Goal: Transaction & Acquisition: Purchase product/service

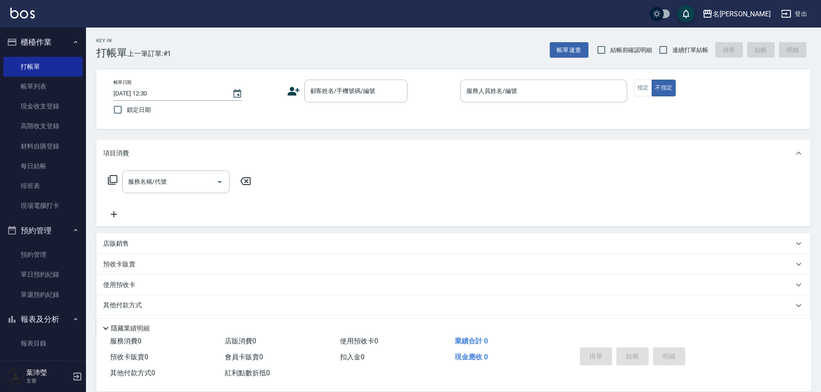
click at [682, 139] on div "Key In 打帳單 上一筆訂單:#1 帳單速查 結帳前確認明細 連續打單結帳 掛單 結帳 明細 帳單日期 [DATE] 12:30 鎖定日期 顧客姓名/手機…" at bounding box center [453, 223] width 735 height 391
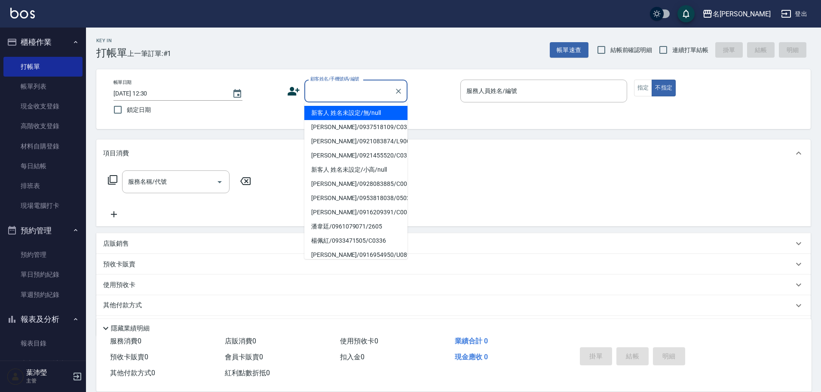
click at [328, 95] on input "顧客姓名/手機號碼/編號" at bounding box center [349, 90] width 83 height 15
click at [347, 108] on li "新客人 姓名未設定/無/null" at bounding box center [355, 113] width 103 height 14
type input "新客人 姓名未設定/無/null"
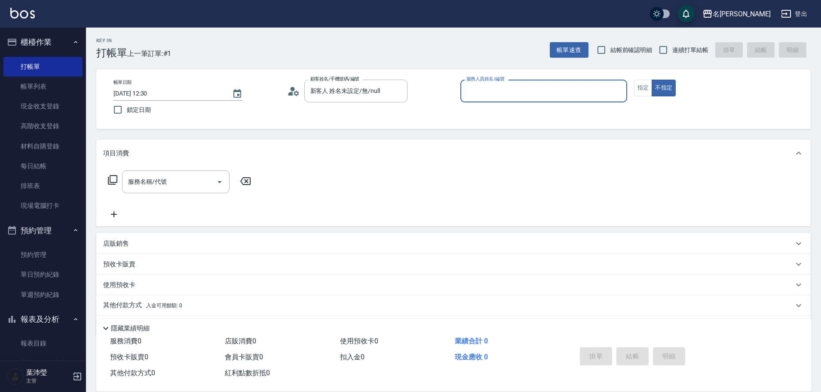
click at [495, 95] on input "服務人員姓名/編號" at bounding box center [543, 90] width 159 height 15
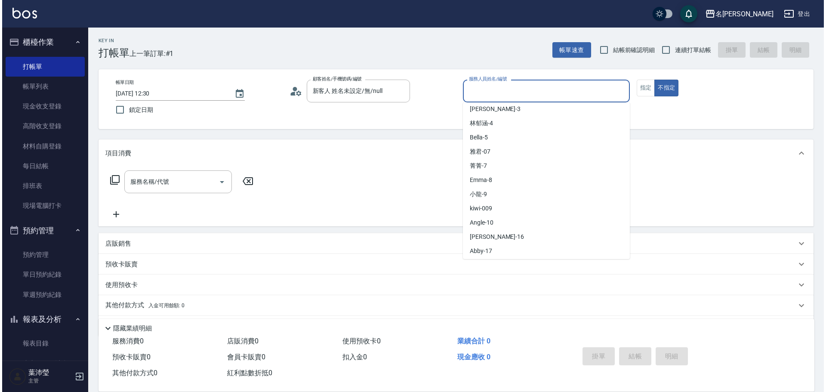
scroll to position [86, 0]
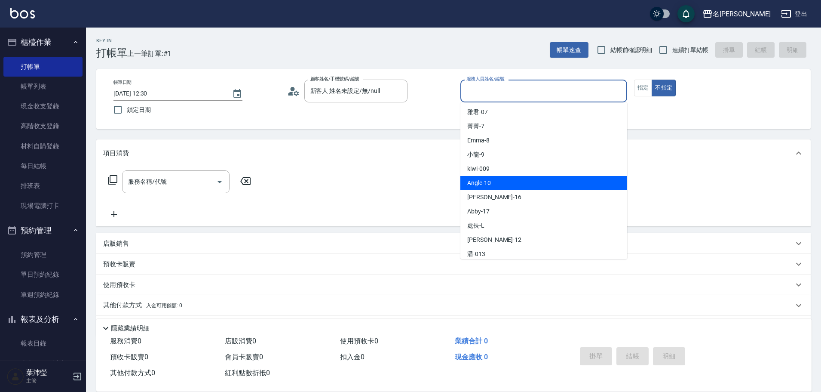
click at [520, 183] on div "Angle -10" at bounding box center [543, 183] width 167 height 14
type input "Angle-10"
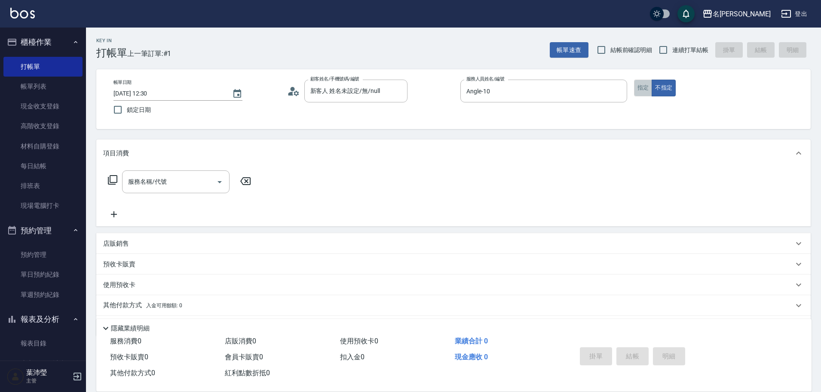
click at [644, 90] on button "指定" at bounding box center [643, 88] width 18 height 17
click at [110, 186] on div "服務名稱/代號 服務名稱/代號" at bounding box center [179, 181] width 153 height 23
click at [114, 184] on icon at bounding box center [112, 180] width 10 height 10
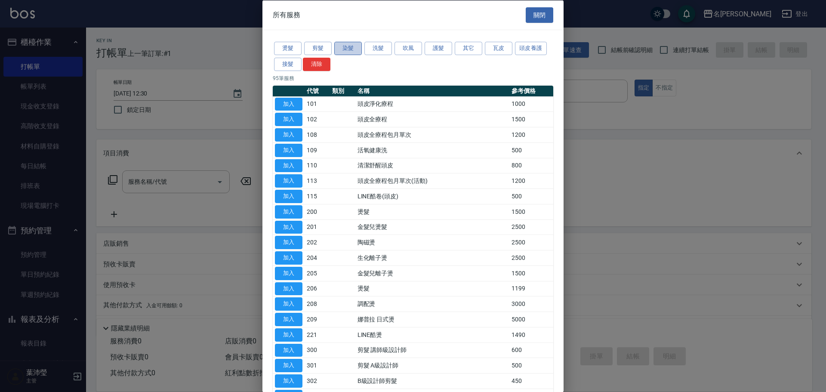
click at [358, 46] on button "染髮" at bounding box center [348, 48] width 28 height 13
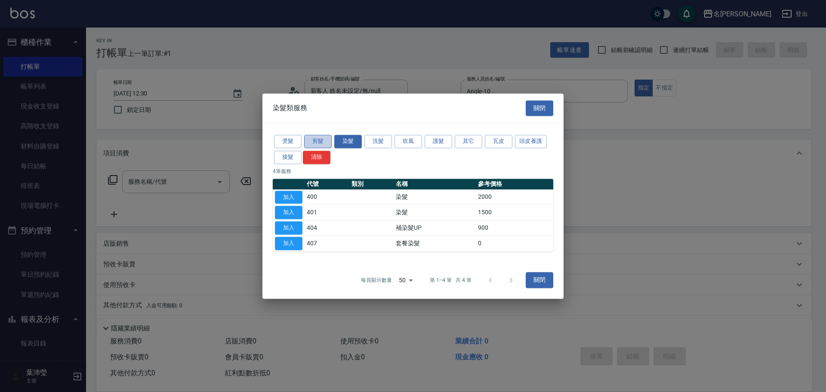
click at [320, 143] on button "剪髮" at bounding box center [318, 141] width 28 height 13
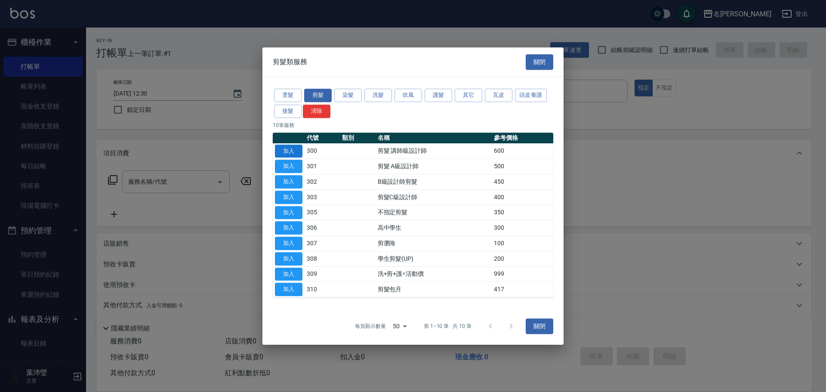
click at [279, 151] on button "加入" at bounding box center [289, 150] width 28 height 13
type input "剪髮 講師級設計師(300)"
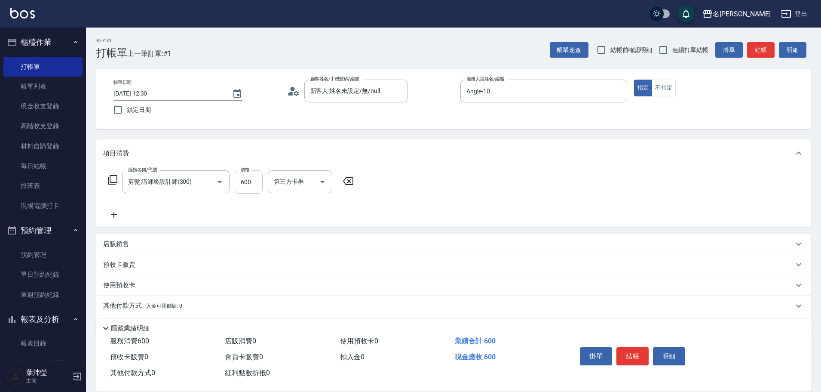
click at [257, 176] on input "600" at bounding box center [249, 181] width 28 height 23
type input "250"
click at [403, 187] on div "服務名稱/代號 剪髮 講師級設計師(300) 服務名稱/代號 價格 250 價格 第三方卡券 第三方卡券" at bounding box center [453, 197] width 715 height 60
click at [637, 349] on button "結帳" at bounding box center [633, 356] width 32 height 18
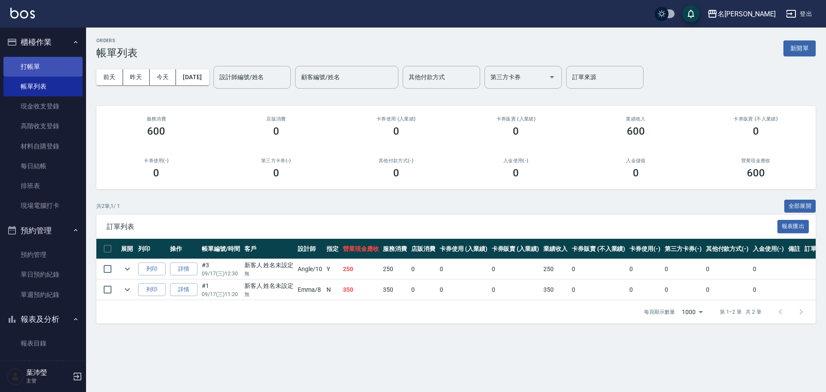
click at [50, 62] on link "打帳單" at bounding box center [42, 67] width 79 height 20
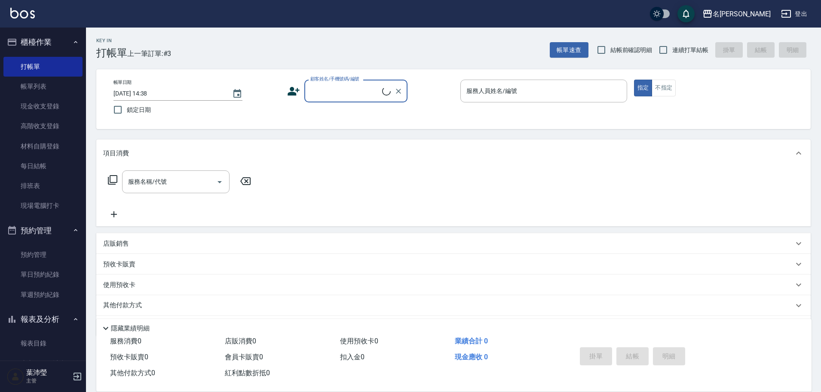
drag, startPoint x: 332, startPoint y: 86, endPoint x: 335, endPoint y: 97, distance: 10.9
click at [332, 86] on input "顧客姓名/手機號碼/編號" at bounding box center [345, 90] width 74 height 15
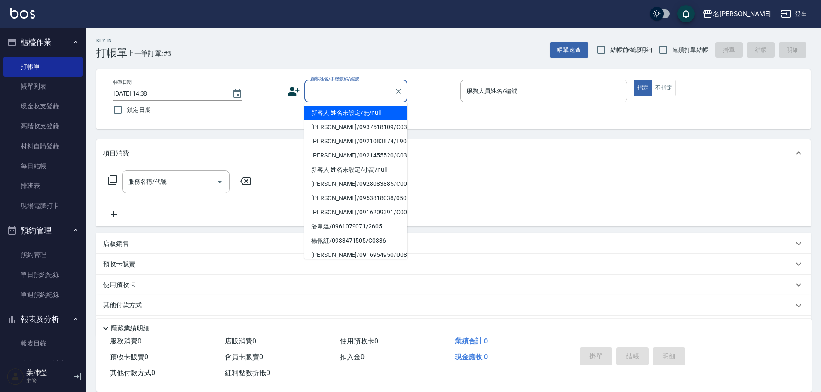
click at [340, 113] on li "新客人 姓名未設定/無/null" at bounding box center [355, 113] width 103 height 14
type input "新客人 姓名未設定/無/null"
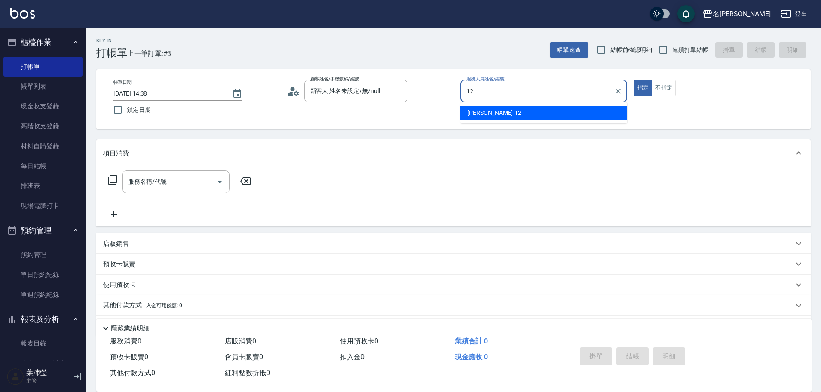
click at [502, 116] on div "[PERSON_NAME] -12" at bounding box center [543, 113] width 167 height 14
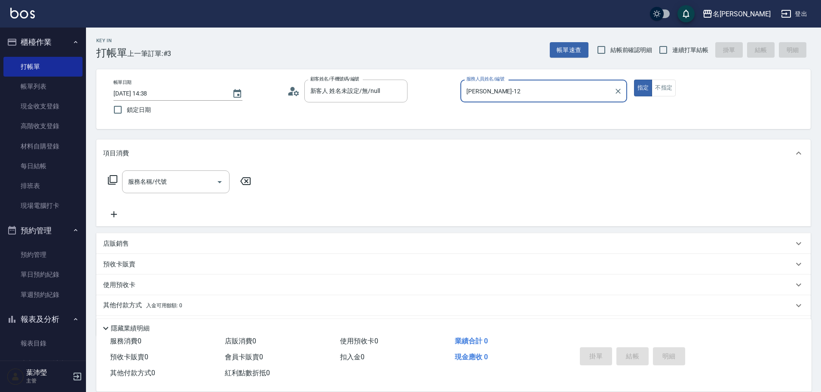
type input "[PERSON_NAME]-12"
click at [114, 176] on icon at bounding box center [112, 180] width 10 height 10
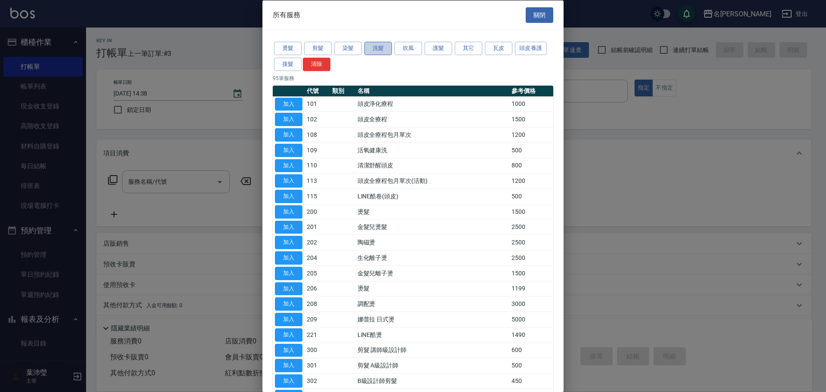
click at [365, 49] on button "洗髮" at bounding box center [378, 48] width 28 height 13
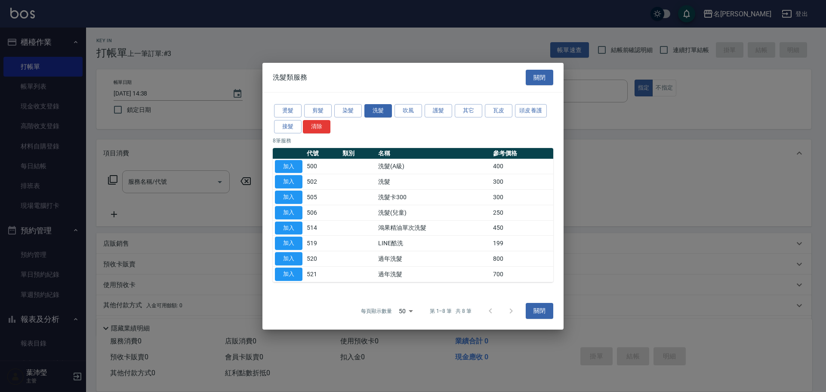
click at [288, 174] on td "加入" at bounding box center [289, 181] width 32 height 15
drag, startPoint x: 294, startPoint y: 179, endPoint x: 187, endPoint y: 178, distance: 106.6
click at [293, 179] on button "加入" at bounding box center [289, 181] width 28 height 13
type input "洗髮(502)"
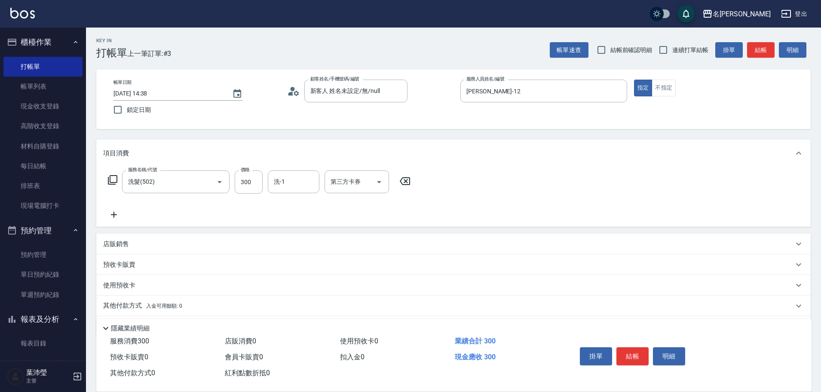
click at [110, 177] on icon at bounding box center [112, 179] width 9 height 9
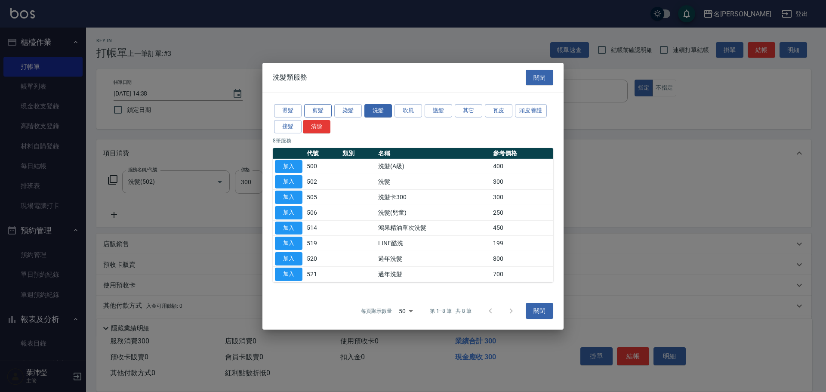
click at [313, 106] on button "剪髮" at bounding box center [318, 110] width 28 height 13
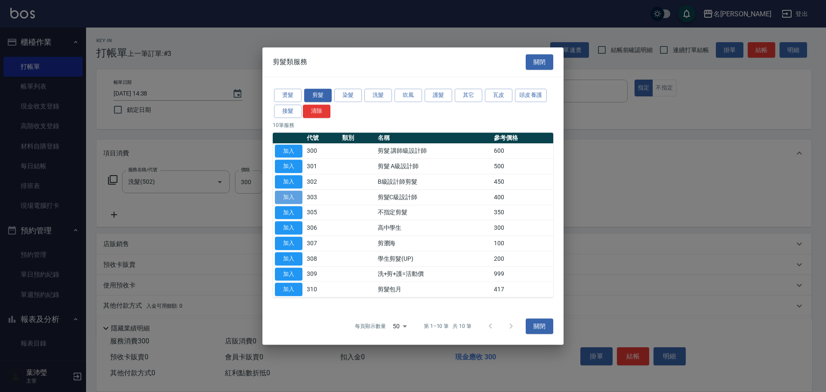
click at [297, 197] on button "加入" at bounding box center [289, 196] width 28 height 13
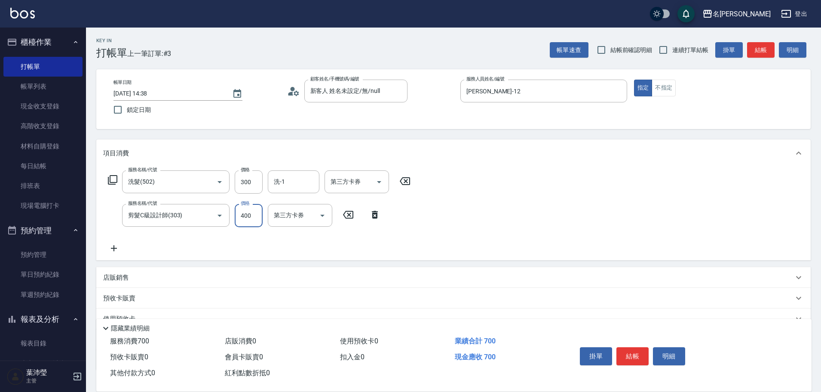
click at [247, 210] on input "400" at bounding box center [249, 215] width 28 height 23
type input "200"
click at [116, 179] on icon at bounding box center [112, 180] width 10 height 10
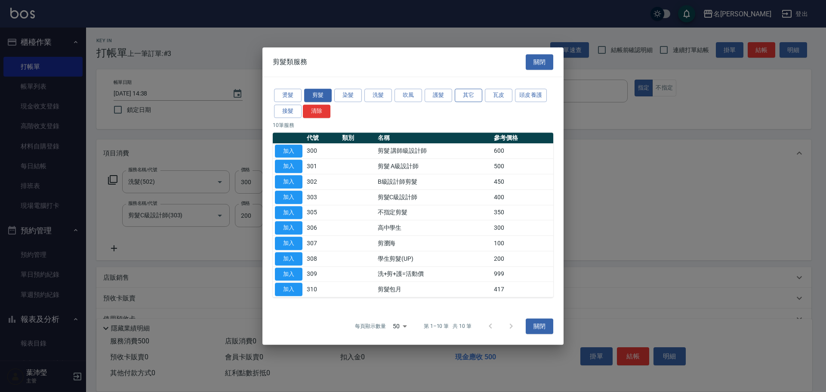
click at [466, 95] on button "其它" at bounding box center [468, 95] width 28 height 13
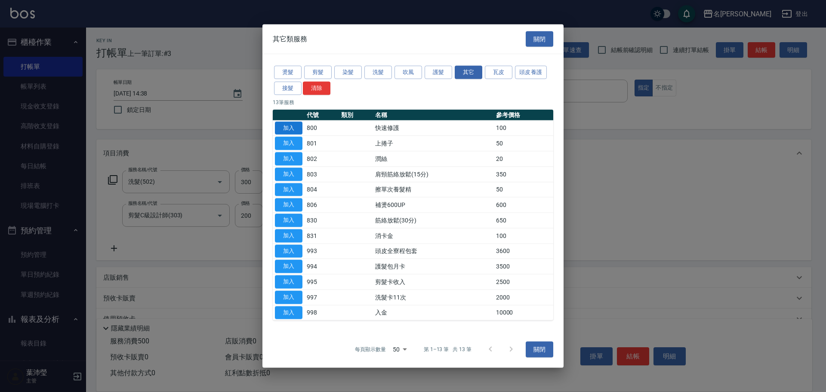
click at [287, 128] on button "加入" at bounding box center [289, 127] width 28 height 13
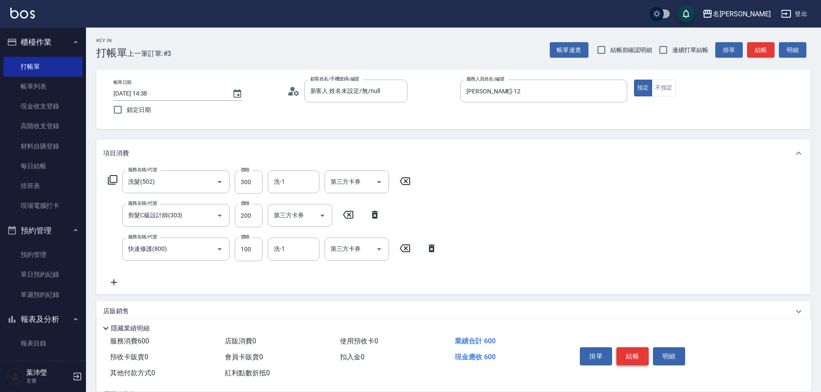
click at [632, 352] on button "結帳" at bounding box center [633, 356] width 32 height 18
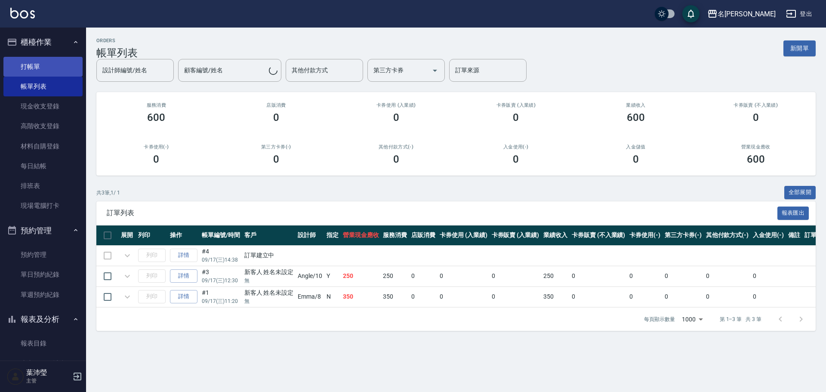
click at [57, 67] on link "打帳單" at bounding box center [42, 67] width 79 height 20
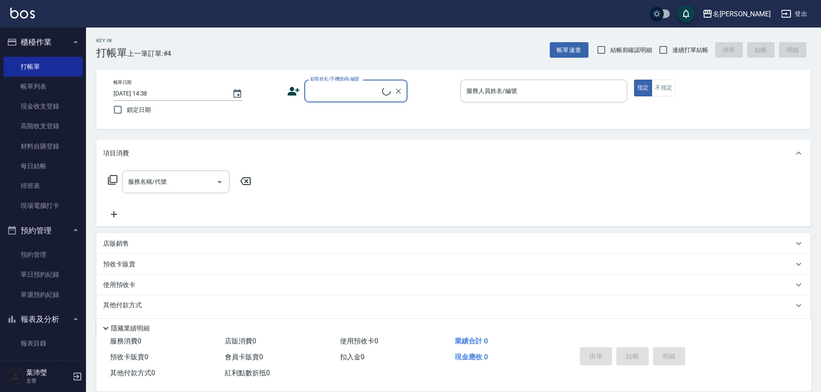
click at [356, 82] on label "顧客姓名/手機號碼/編號" at bounding box center [334, 79] width 49 height 6
click at [356, 83] on input "顧客姓名/手機號碼/編號" at bounding box center [345, 90] width 74 height 15
click at [347, 90] on input "顧客姓名/手機號碼/編號" at bounding box center [349, 90] width 83 height 15
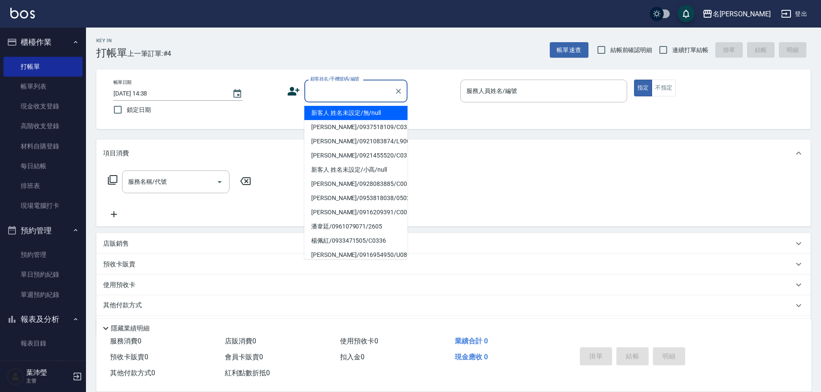
click at [347, 108] on li "新客人 姓名未設定/無/null" at bounding box center [355, 113] width 103 height 14
type input "新客人 姓名未設定/無/null"
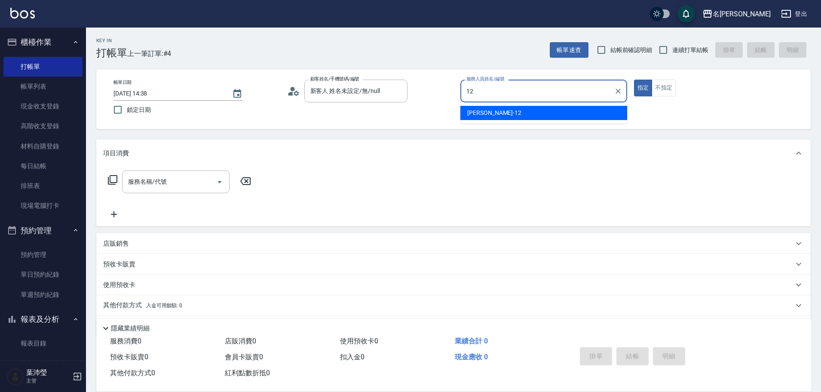
click at [466, 115] on div "[PERSON_NAME] -12" at bounding box center [543, 113] width 167 height 14
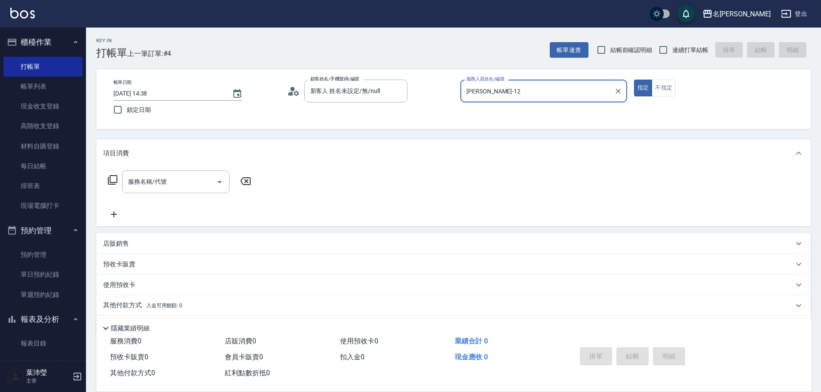
type input "[PERSON_NAME]-12"
click at [109, 180] on icon at bounding box center [112, 179] width 9 height 9
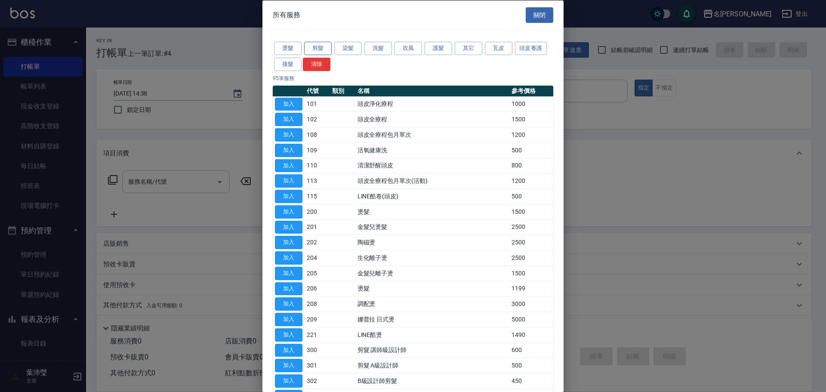
click at [319, 43] on button "剪髮" at bounding box center [318, 48] width 28 height 13
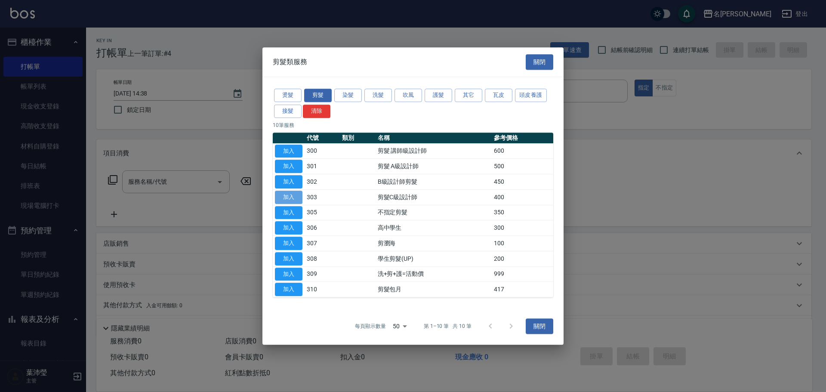
click at [291, 196] on button "加入" at bounding box center [289, 196] width 28 height 13
type input "剪髮C級設計師(303)"
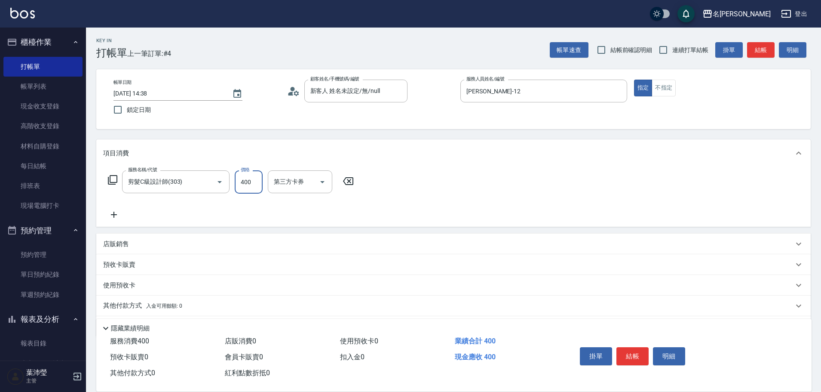
click at [242, 181] on input "400" at bounding box center [249, 181] width 28 height 23
type input "200"
drag, startPoint x: 632, startPoint y: 352, endPoint x: 643, endPoint y: 345, distance: 13.1
click at [632, 352] on button "結帳" at bounding box center [633, 356] width 32 height 18
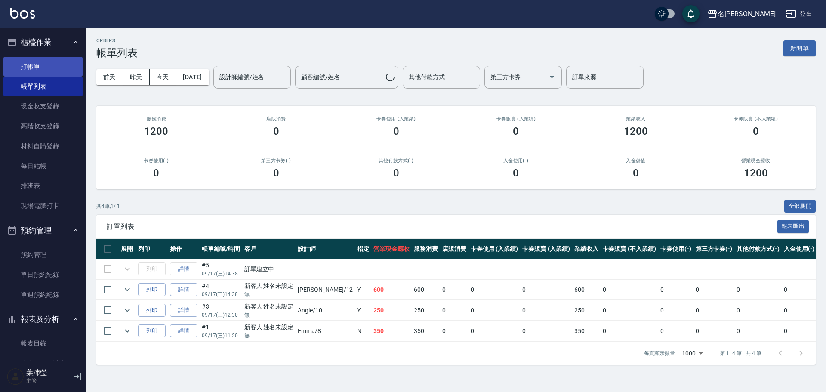
click at [59, 69] on link "打帳單" at bounding box center [42, 67] width 79 height 20
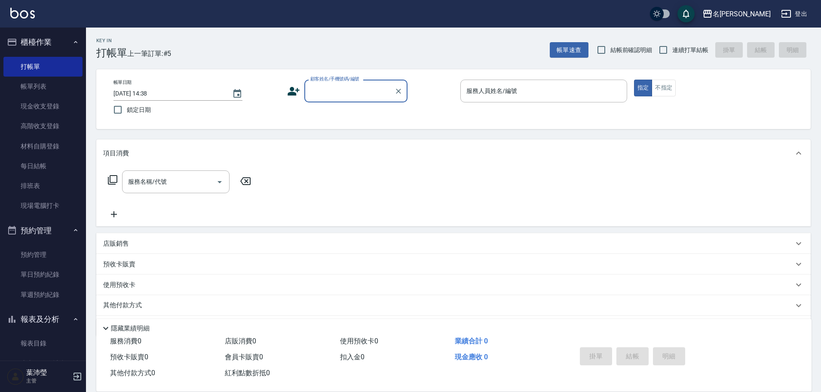
click at [328, 87] on input "顧客姓名/手機號碼/編號" at bounding box center [349, 90] width 83 height 15
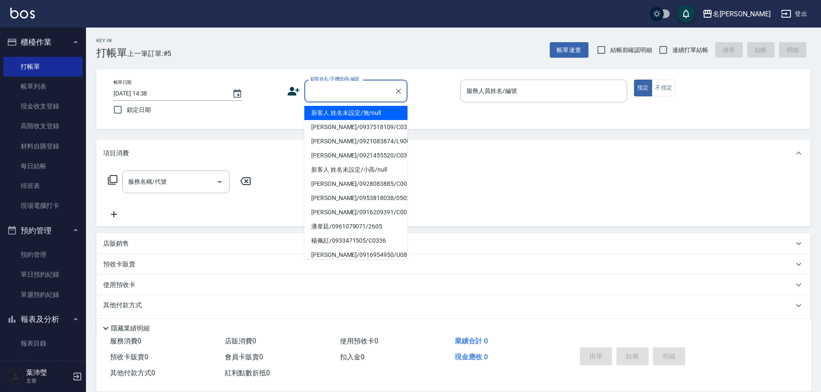
click at [335, 111] on li "新客人 姓名未設定/無/null" at bounding box center [355, 113] width 103 height 14
type input "新客人 姓名未設定/無/null"
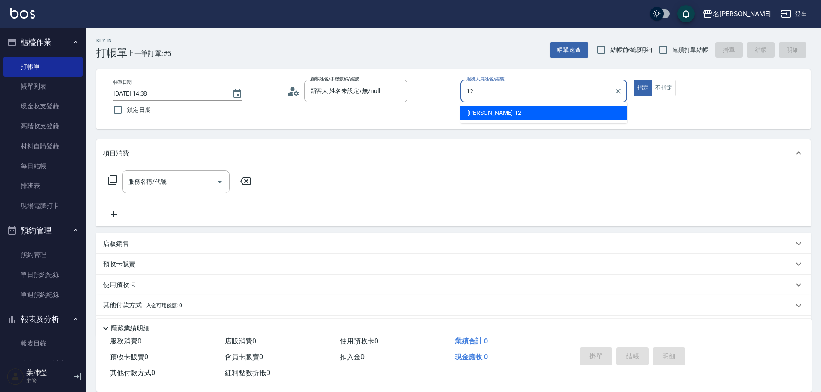
drag, startPoint x: 488, startPoint y: 111, endPoint x: 605, endPoint y: 110, distance: 117.8
click at [488, 111] on span "[PERSON_NAME] -12" at bounding box center [494, 112] width 54 height 9
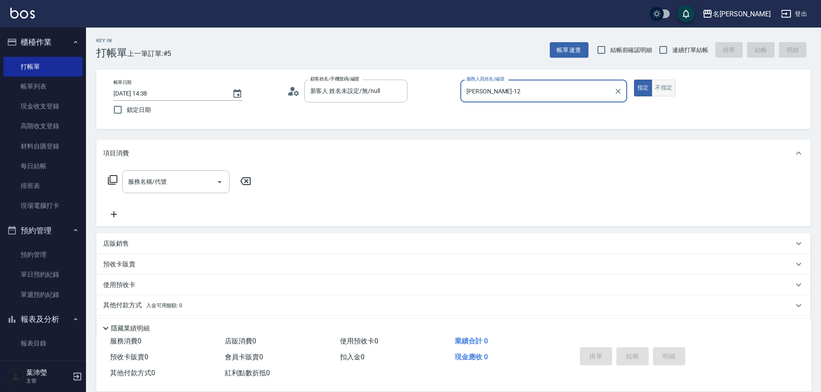
type input "[PERSON_NAME]-12"
click at [676, 83] on button "不指定" at bounding box center [664, 88] width 24 height 17
click at [115, 176] on icon at bounding box center [112, 179] width 9 height 9
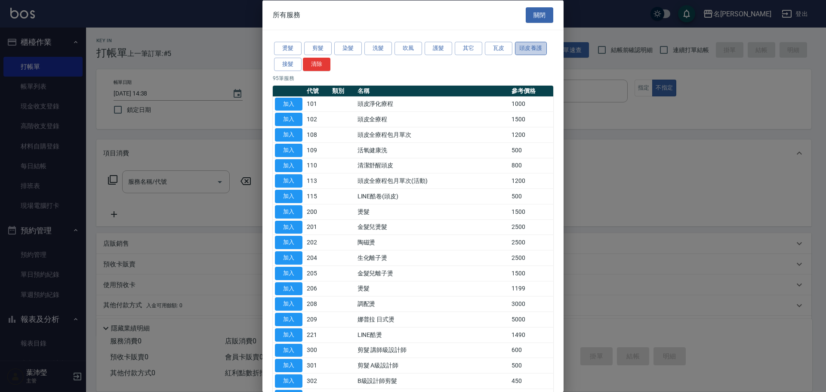
click at [519, 50] on button "頭皮養護" at bounding box center [531, 48] width 32 height 13
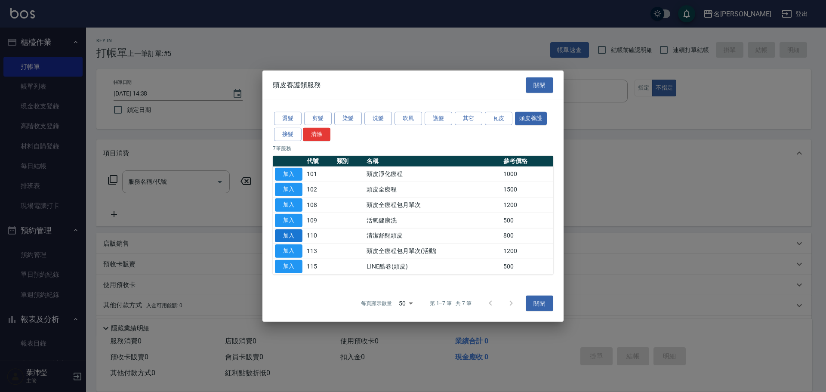
click at [292, 233] on button "加入" at bounding box center [289, 235] width 28 height 13
type input "清潔舒醒頭皮(110)"
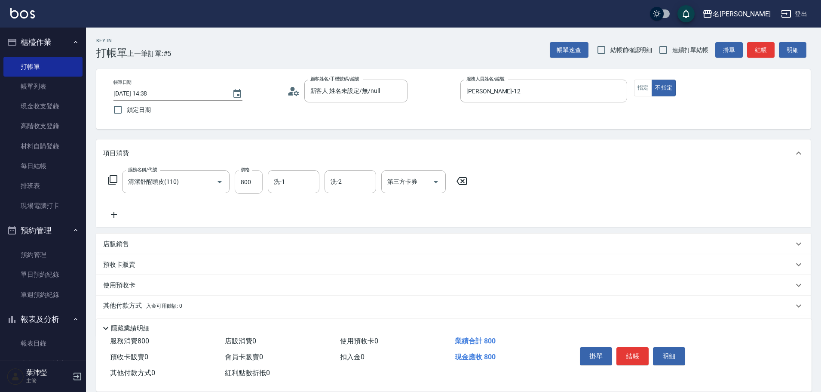
click at [241, 187] on input "800" at bounding box center [249, 181] width 28 height 23
type input "900"
click at [301, 183] on input "洗-1" at bounding box center [294, 181] width 44 height 15
click at [300, 201] on div "[PERSON_NAME] -19" at bounding box center [294, 203] width 52 height 14
type input "[PERSON_NAME]-19"
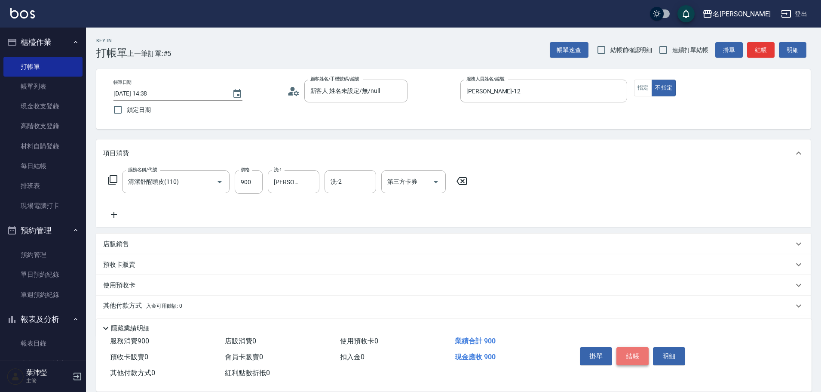
click at [626, 353] on button "結帳" at bounding box center [633, 356] width 32 height 18
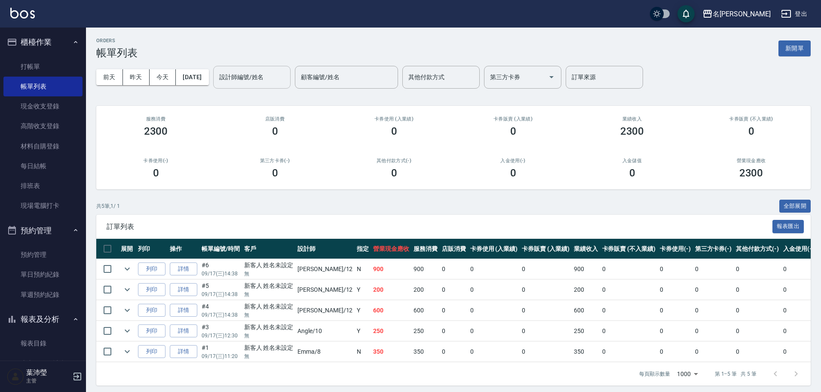
click at [264, 84] on input "設計師編號/姓名" at bounding box center [252, 77] width 70 height 15
type input "23"
click at [259, 104] on div "ORDERS 帳單列表 新開單 [DATE] [DATE] [DATE] [DATE] 設計師編號/姓名 設計師編號/姓名 顧客編號/姓名 顧客編號/姓名 其…" at bounding box center [453, 212] width 735 height 368
click at [275, 74] on input "設計師編號/姓名" at bounding box center [252, 77] width 70 height 15
click at [279, 95] on div "[PERSON_NAME] -12" at bounding box center [266, 99] width 77 height 14
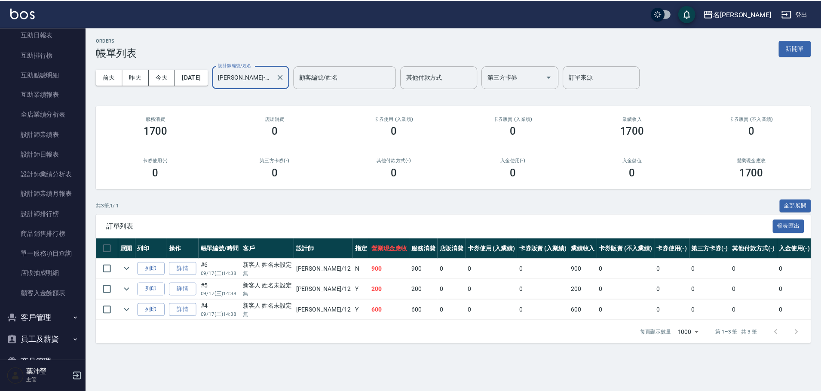
scroll to position [392, 0]
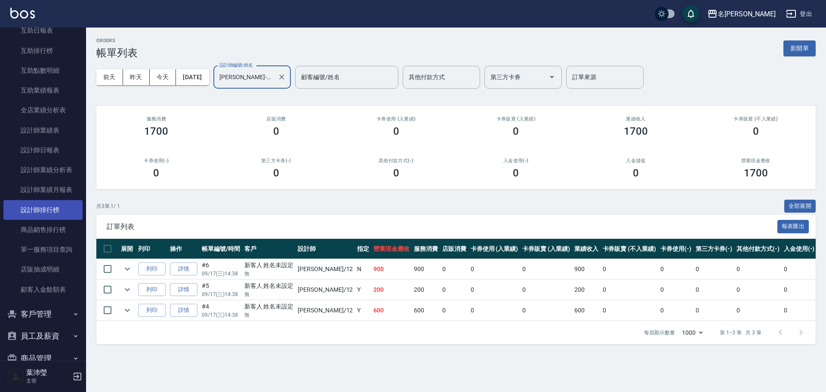
type input "[PERSON_NAME]-12"
click at [51, 214] on link "設計師排行榜" at bounding box center [42, 210] width 79 height 20
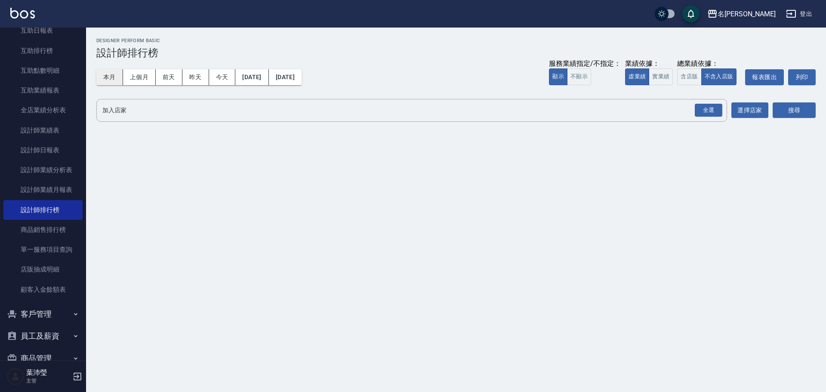
click at [105, 80] on button "本月" at bounding box center [109, 77] width 27 height 16
click at [713, 106] on div "全選" at bounding box center [708, 110] width 28 height 13
click at [793, 113] on button "搜尋" at bounding box center [793, 111] width 43 height 16
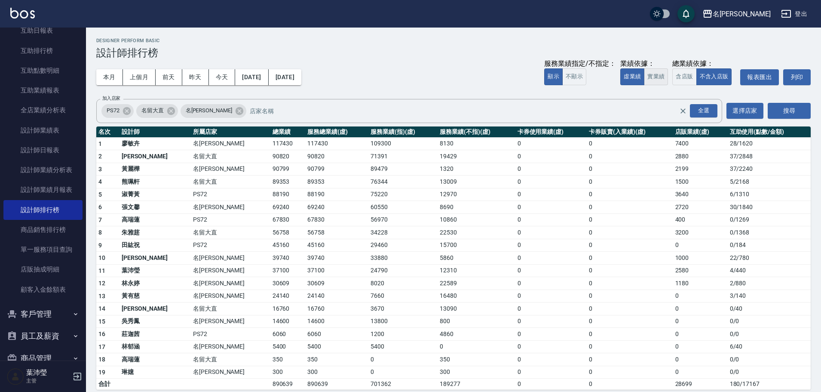
click at [663, 81] on button "實業績" at bounding box center [656, 76] width 24 height 17
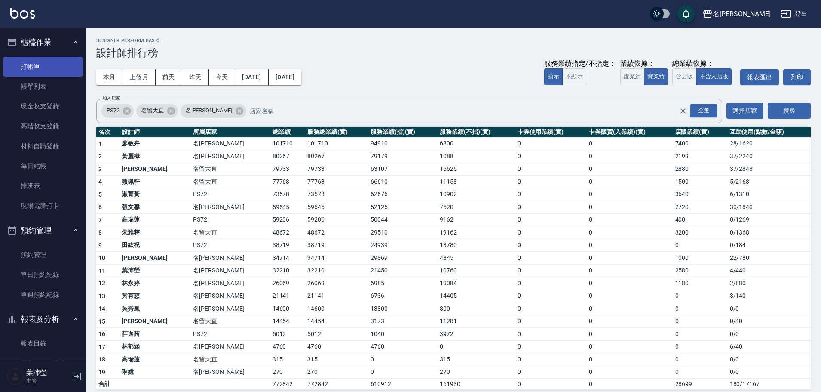
click at [52, 72] on link "打帳單" at bounding box center [42, 67] width 79 height 20
